Goal: Find specific page/section: Find specific page/section

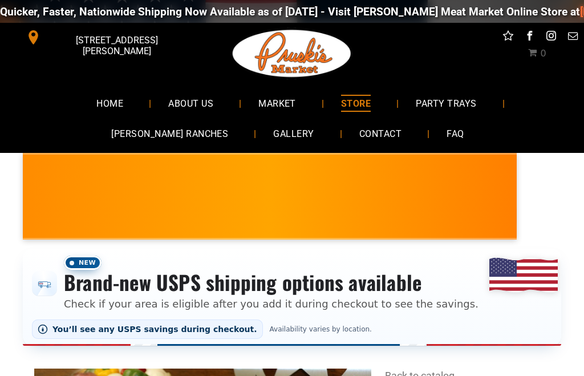
click at [286, 108] on span "MARKET" at bounding box center [277, 103] width 38 height 17
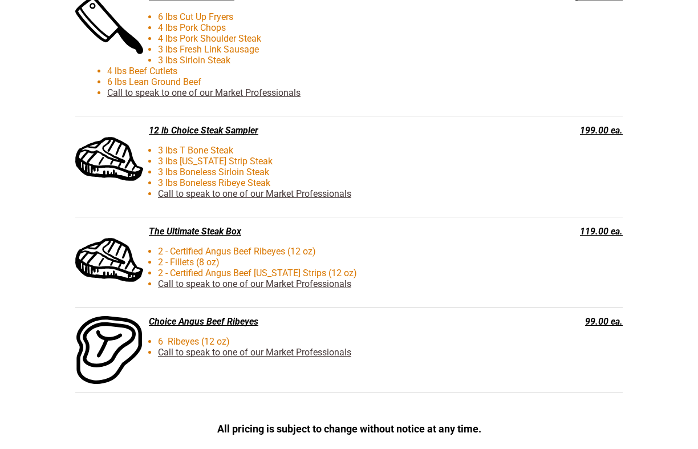
scroll to position [2809, 0]
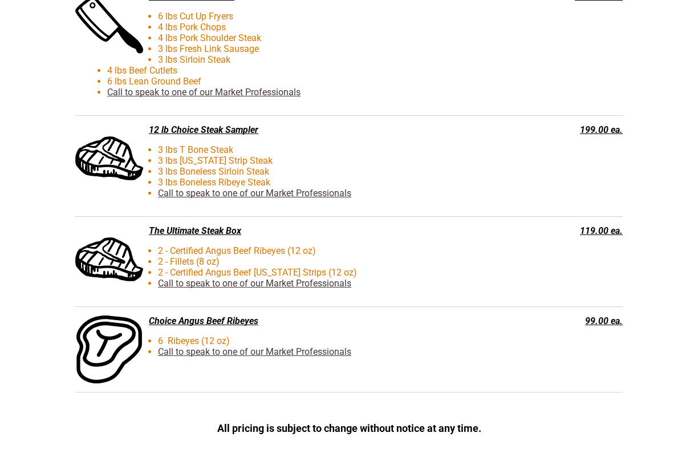
click at [608, 235] on div "119.00 ea." at bounding box center [569, 230] width 110 height 11
click at [214, 236] on div "The Ultimate Steak Box" at bounding box center [291, 230] width 433 height 11
click at [207, 265] on li "2 - Fillets (8 oz)" at bounding box center [312, 261] width 410 height 11
click at [119, 267] on li "2 - Fillets (8 oz)" at bounding box center [312, 261] width 410 height 11
click at [191, 230] on div "The Ultimate Steak Box 2 - Certified Angus Beef Ribeyes (12 oz) 2 - Fillets (8 …" at bounding box center [349, 262] width 548 height 90
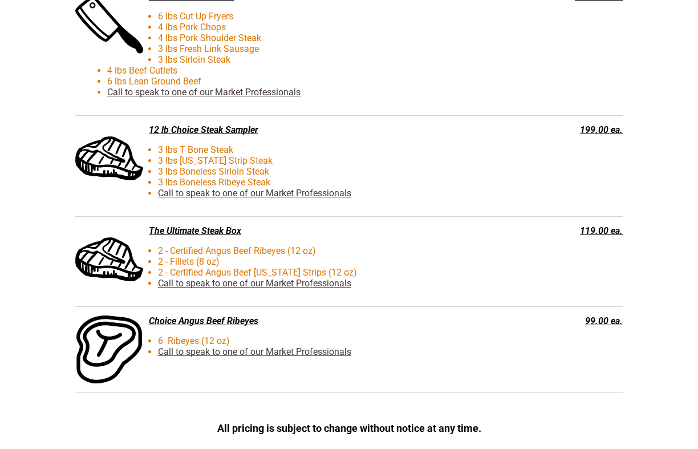
click at [211, 289] on link "Call to speak to one of our Market Professionals" at bounding box center [254, 283] width 193 height 11
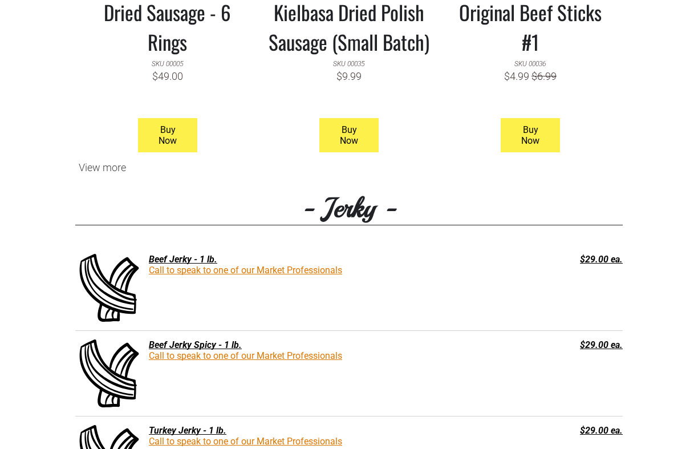
scroll to position [1255, 0]
